Goal: Find specific page/section: Find specific page/section

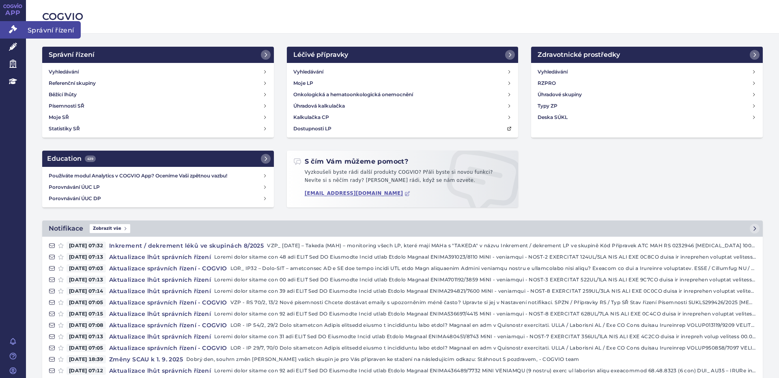
click at [56, 26] on span "Správní řízení" at bounding box center [53, 29] width 55 height 17
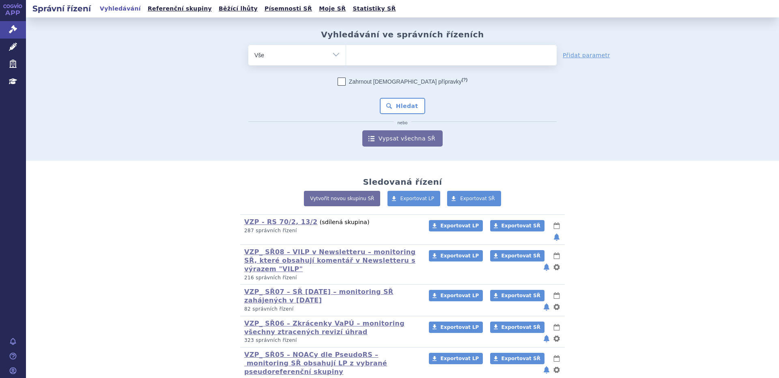
drag, startPoint x: 0, startPoint y: 0, endPoint x: 349, endPoint y: 54, distance: 352.8
click at [348, 54] on ul at bounding box center [451, 53] width 211 height 17
click at [346, 54] on select at bounding box center [346, 55] width 0 height 20
type input "39"
type input "39d"
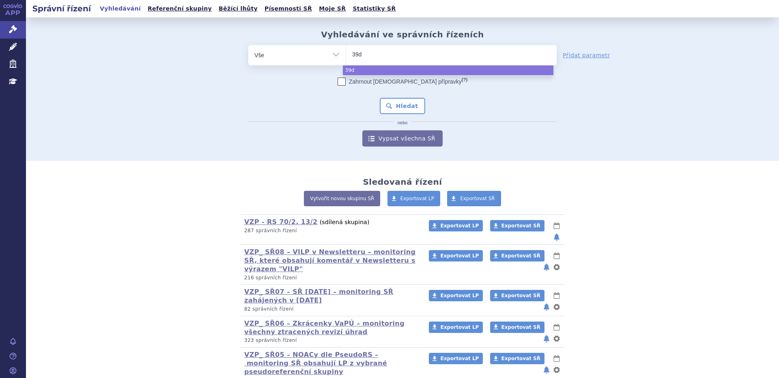
type input "39da"
select select "39da"
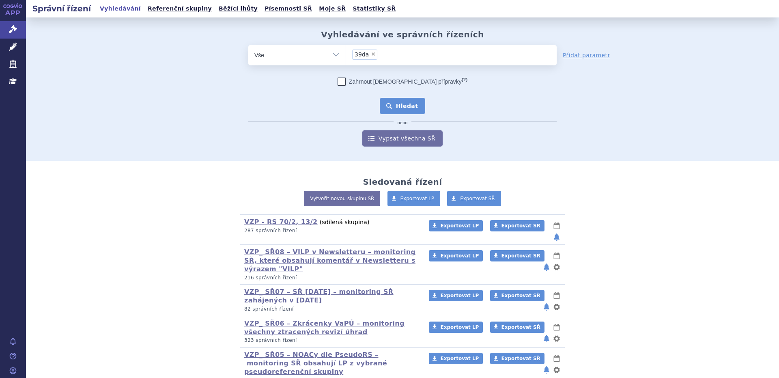
click at [399, 107] on button "Hledat" at bounding box center [403, 106] width 46 height 16
